Goal: Task Accomplishment & Management: Manage account settings

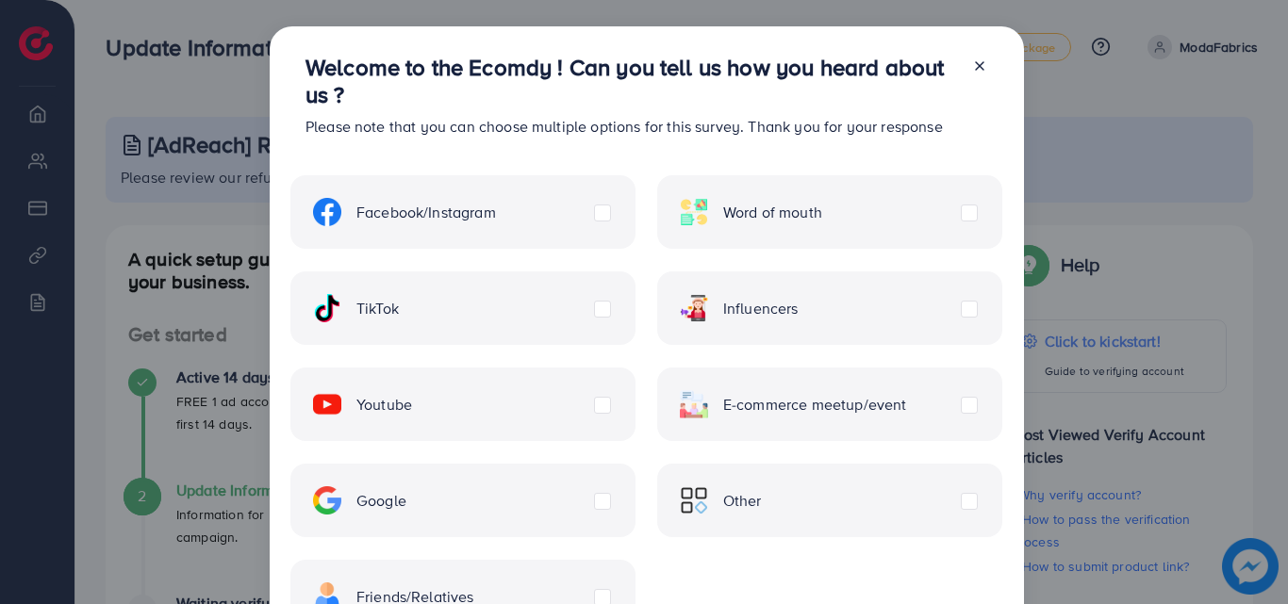
click at [983, 64] on icon at bounding box center [979, 65] width 15 height 15
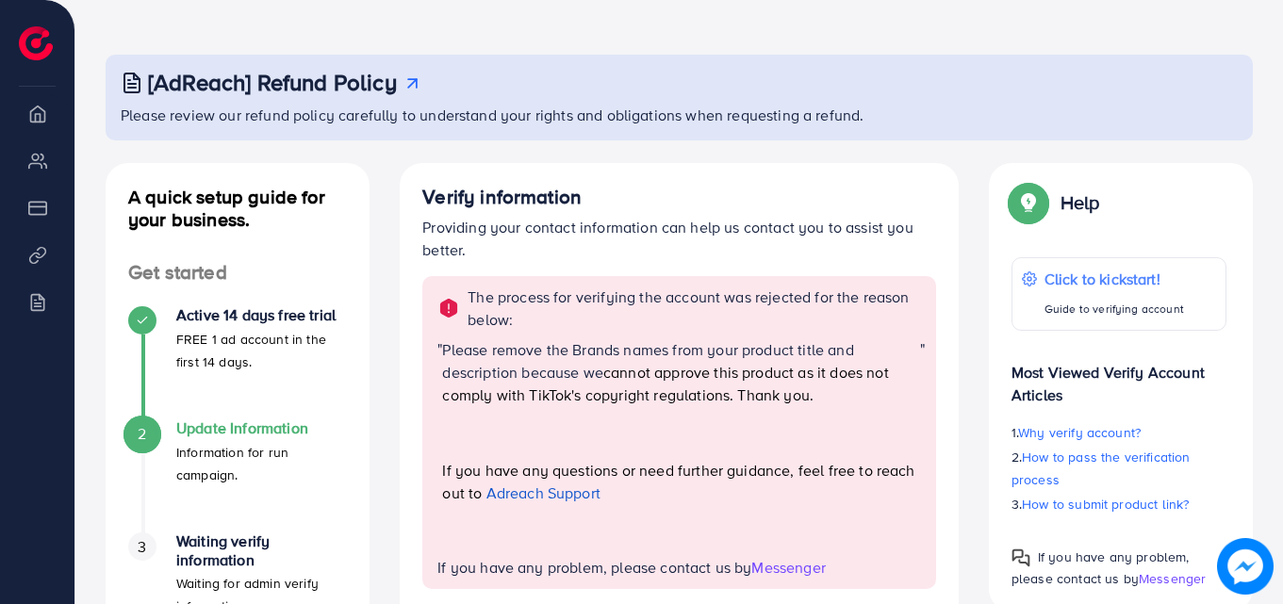
scroll to position [94, 0]
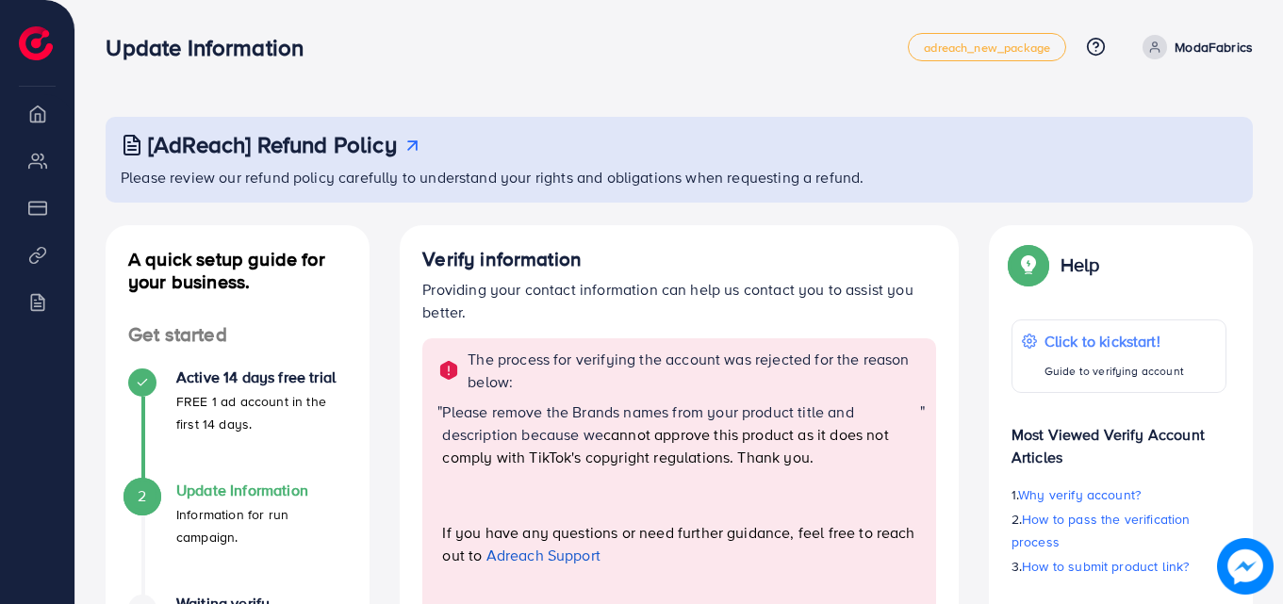
scroll to position [94, 0]
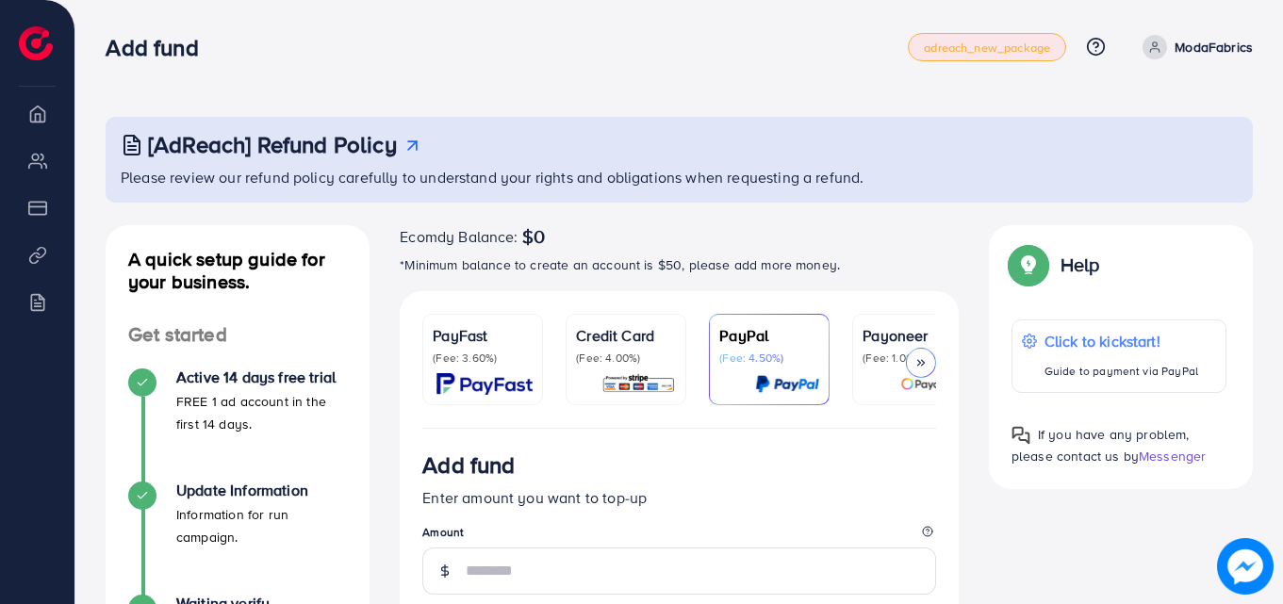
click at [735, 95] on div "[AdReach] Refund Policy Please review our refund policy carefully to understand…" at bounding box center [679, 587] width 1208 height 1174
